Goal: Task Accomplishment & Management: Complete application form

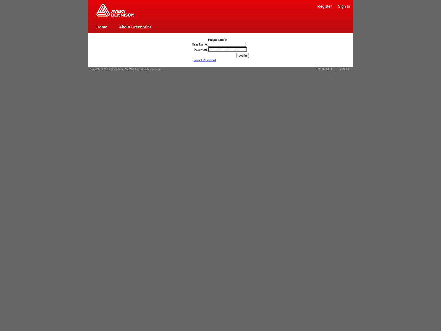
click at [325, 6] on link "Register" at bounding box center [325, 6] width 14 height 4
